Goal: Find specific page/section: Find specific page/section

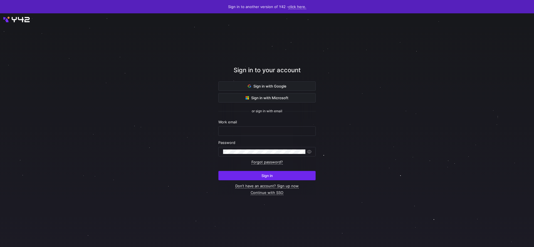
type input "ian@statsig.com"
click at [295, 177] on span "submit" at bounding box center [267, 175] width 97 height 9
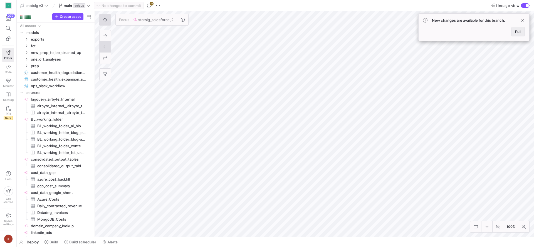
click at [521, 34] on span at bounding box center [518, 31] width 13 height 9
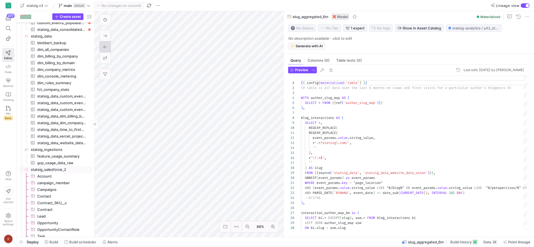
scroll to position [474, 0]
click at [60, 165] on span "statsig_salesforce_2​​​​​​​​" at bounding box center [61, 166] width 61 height 6
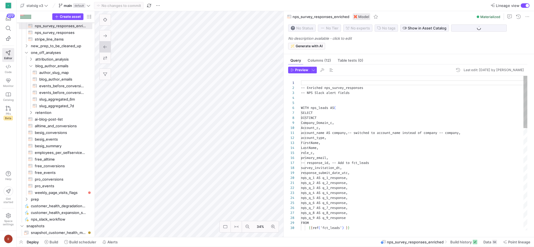
scroll to position [50, 0]
